Goal: Complete application form

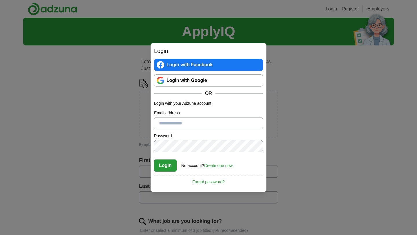
click at [204, 82] on link "Login with Google" at bounding box center [208, 80] width 109 height 12
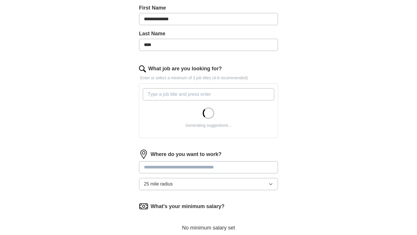
scroll to position [133, 0]
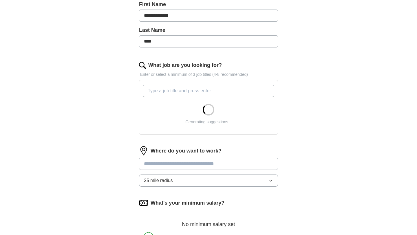
click at [204, 94] on input "What job are you looking for?" at bounding box center [209, 91] width 132 height 12
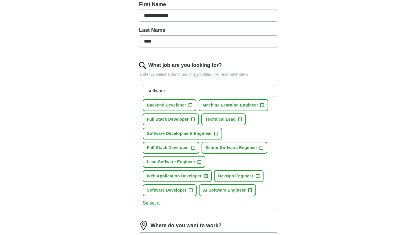
type input "software"
click at [183, 122] on span "Full Stack Developer" at bounding box center [168, 119] width 42 height 6
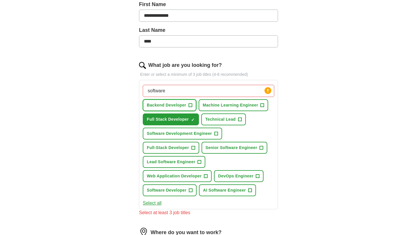
click at [181, 104] on span "Backend Developer" at bounding box center [166, 105] width 39 height 6
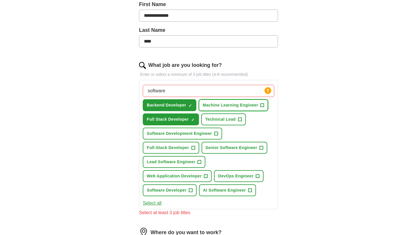
click at [222, 107] on span "Machine Learning Engineer" at bounding box center [231, 105] width 56 height 6
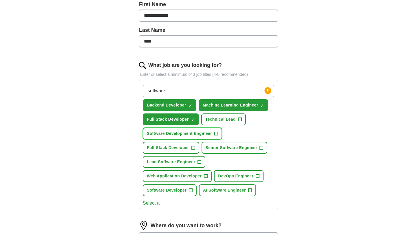
click at [188, 135] on span "Software Development Engineer" at bounding box center [179, 134] width 65 height 6
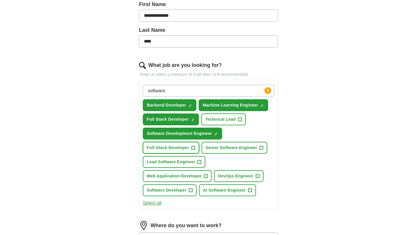
click at [181, 150] on span "Full-Stack Developer" at bounding box center [168, 148] width 42 height 6
click at [181, 165] on span "Lead Software Engineer" at bounding box center [171, 162] width 48 height 6
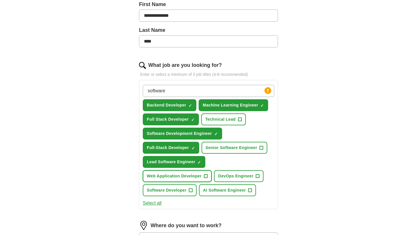
click at [184, 181] on button "Web Application Developer +" at bounding box center [177, 176] width 69 height 12
click at [182, 190] on span "Software Developer" at bounding box center [167, 190] width 40 height 6
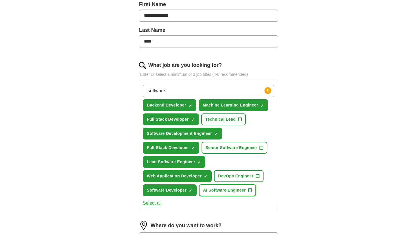
click at [212, 191] on span "AI Software Engineer" at bounding box center [224, 190] width 43 height 6
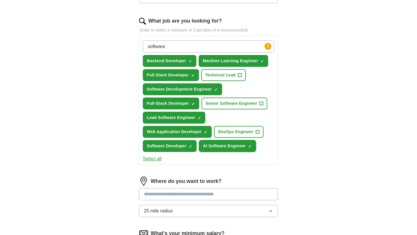
scroll to position [179, 0]
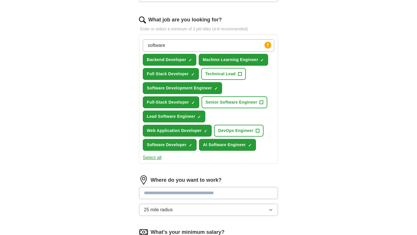
click at [205, 189] on input at bounding box center [208, 193] width 139 height 12
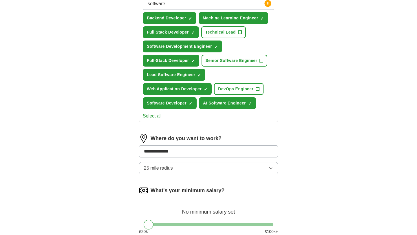
scroll to position [242, 0]
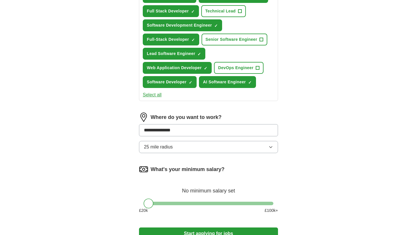
click at [139, 228] on button "Start applying for jobs" at bounding box center [208, 234] width 139 height 12
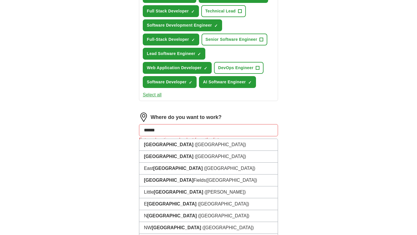
type input "******"
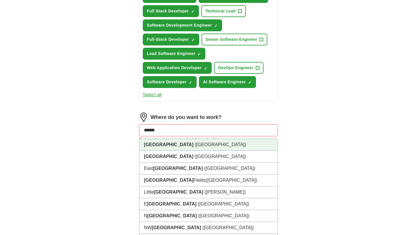
click at [225, 145] on li "[GEOGRAPHIC_DATA] ([GEOGRAPHIC_DATA])" at bounding box center [208, 145] width 139 height 12
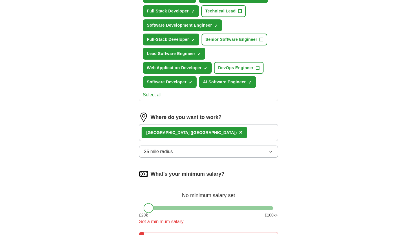
click at [221, 131] on div "[GEOGRAPHIC_DATA] ([GEOGRAPHIC_DATA]) ×" at bounding box center [208, 132] width 139 height 17
click at [220, 134] on div "[GEOGRAPHIC_DATA] ([GEOGRAPHIC_DATA]) ×" at bounding box center [208, 132] width 139 height 17
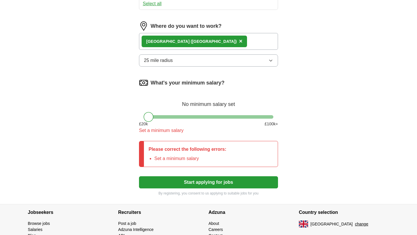
scroll to position [316, 0]
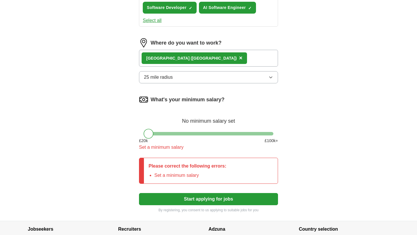
click at [197, 81] on button "25 mile radius" at bounding box center [208, 77] width 139 height 12
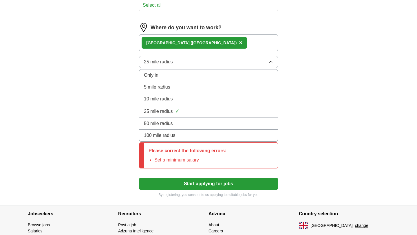
scroll to position [334, 0]
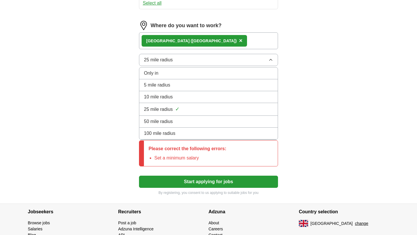
click at [202, 133] on div "100 mile radius" at bounding box center [208, 133] width 129 height 7
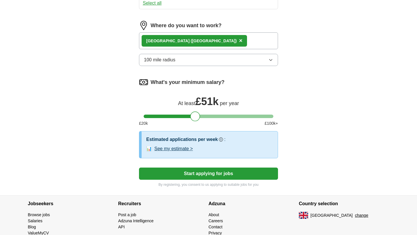
drag, startPoint x: 149, startPoint y: 119, endPoint x: 195, endPoint y: 119, distance: 45.5
click at [195, 119] on div at bounding box center [195, 117] width 10 height 10
click at [200, 172] on button "Start applying for jobs" at bounding box center [208, 174] width 139 height 12
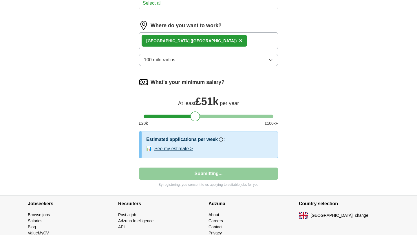
select select "**"
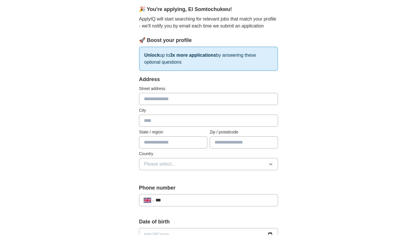
scroll to position [35, 0]
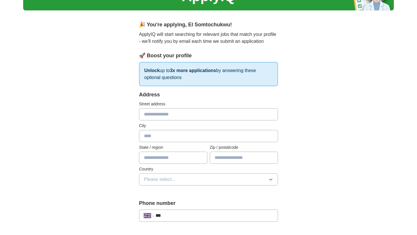
click at [218, 108] on div "Street address" at bounding box center [208, 110] width 139 height 19
click at [218, 113] on input "text" at bounding box center [208, 114] width 139 height 12
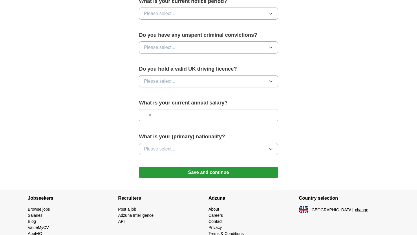
scroll to position [367, 0]
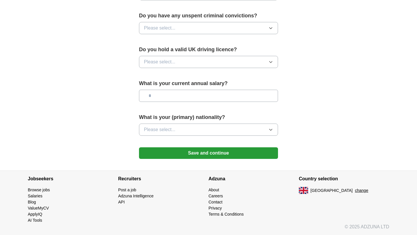
click at [220, 152] on button "Save and continue" at bounding box center [208, 153] width 139 height 12
